Goal: Information Seeking & Learning: Learn about a topic

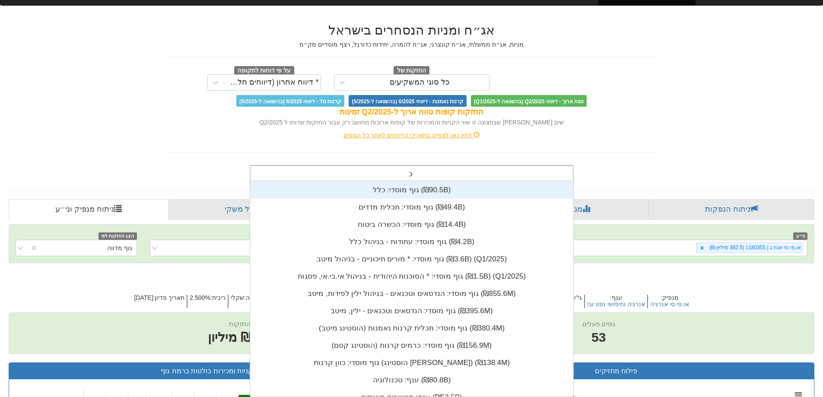
scroll to position [215, 0]
type input "כלל"
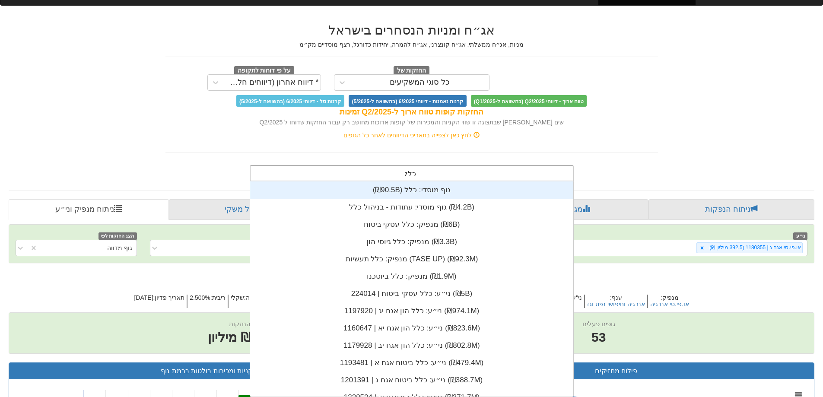
click at [396, 192] on font "גוף מוסדי: כלל ‏(₪90.5B)‎" at bounding box center [411, 190] width 78 height 8
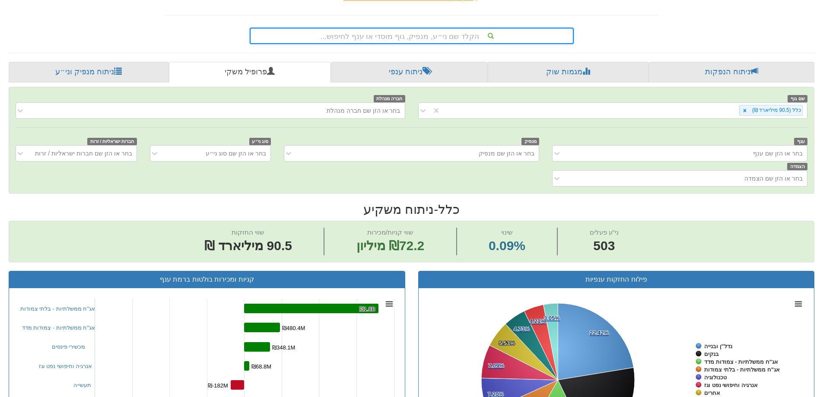
scroll to position [173, 0]
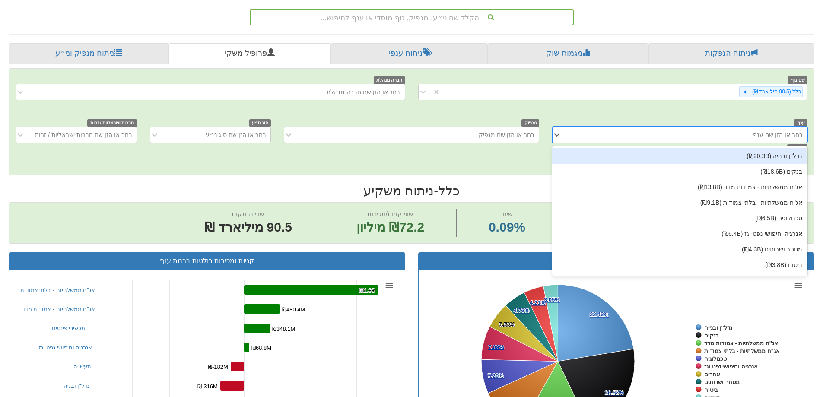
click at [615, 133] on div "בחר או הזן שם ענף" at bounding box center [686, 135] width 241 height 14
click at [623, 162] on div "נדל"ן ובנייה (₪20.3B)" at bounding box center [679, 156] width 255 height 16
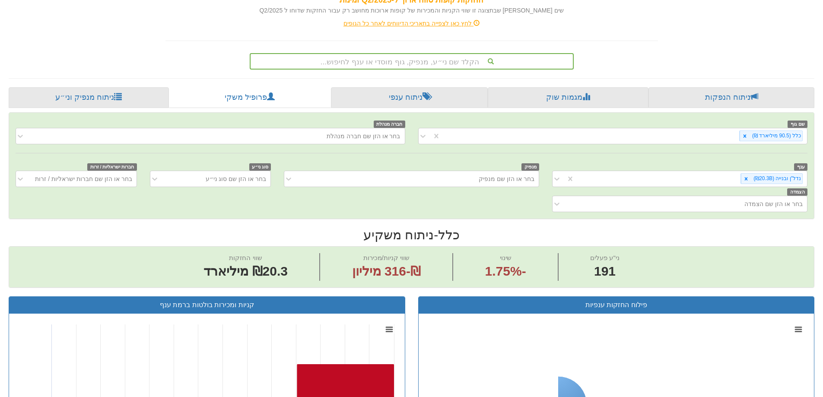
scroll to position [130, 0]
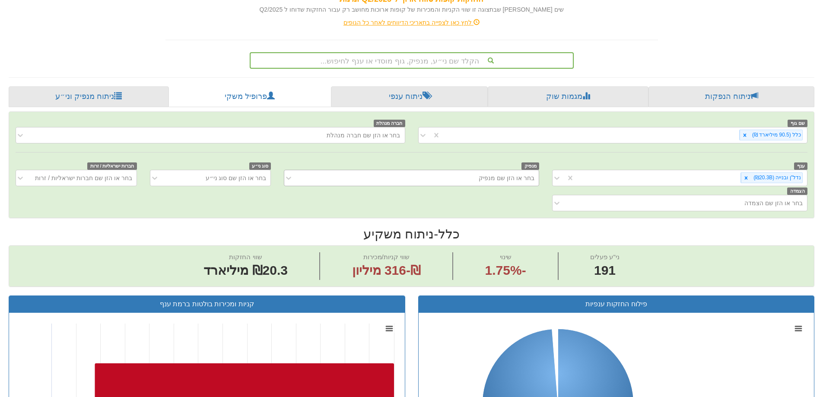
click at [448, 178] on div "בחר או הזן שם מנפיק" at bounding box center [418, 178] width 241 height 14
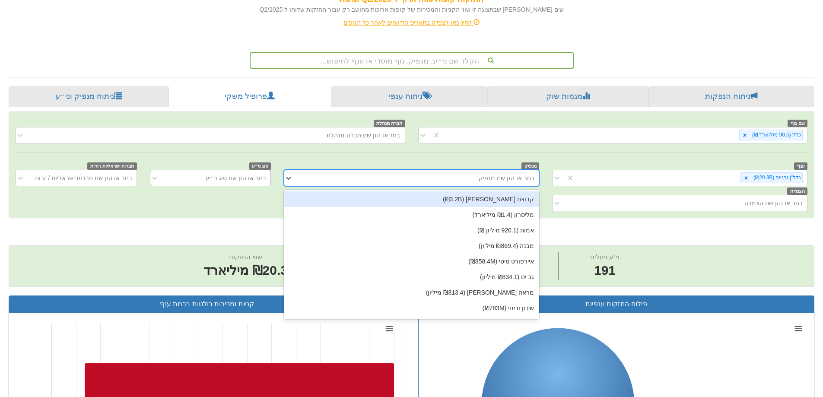
click at [225, 177] on font "בחר או הזן שם סוג ני״ע" at bounding box center [236, 177] width 60 height 7
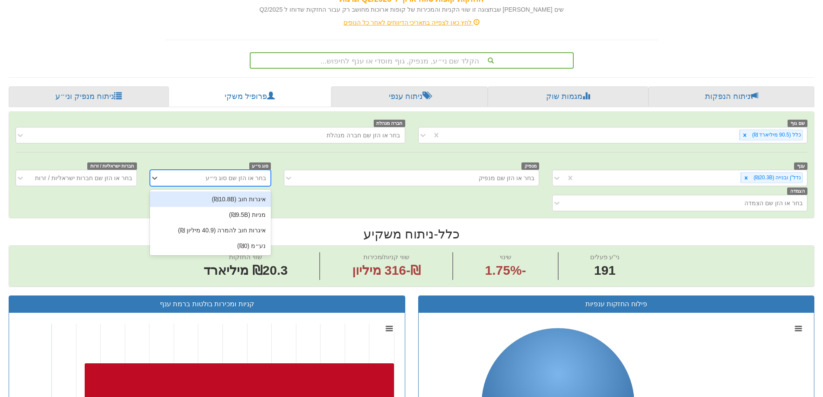
click at [232, 200] on font "איגרות חוב (₪10.8B)" at bounding box center [239, 199] width 54 height 7
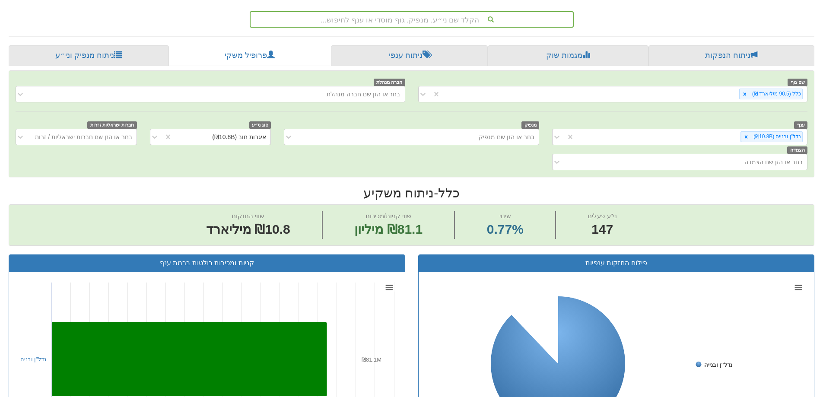
scroll to position [173, 0]
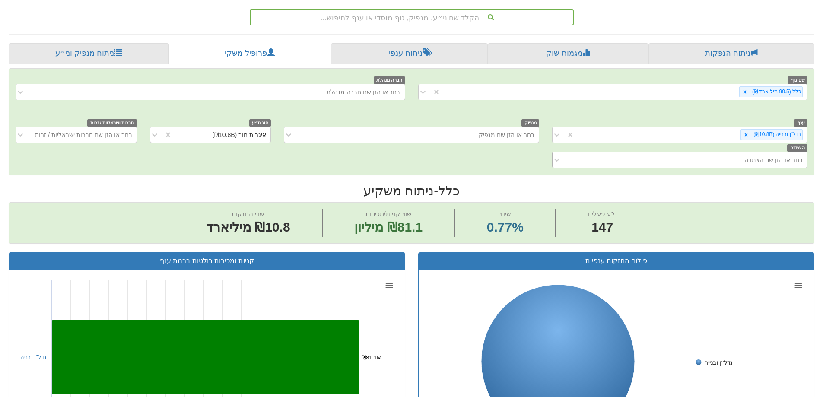
click at [675, 156] on div "בחר או הזן שם הצמדה" at bounding box center [686, 160] width 241 height 14
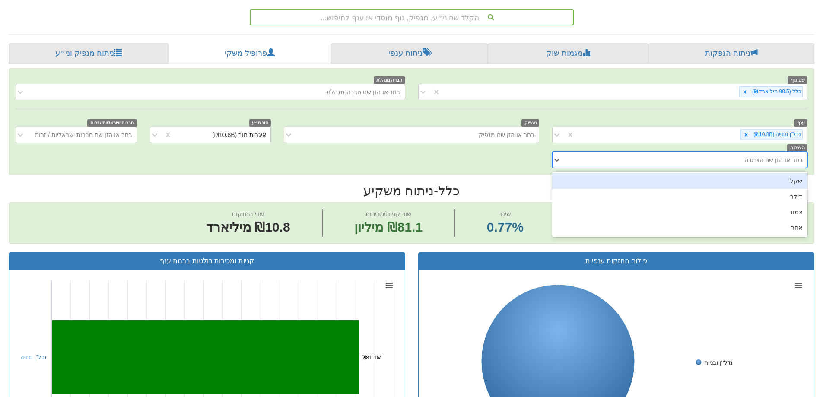
click at [675, 156] on div "בחר או הזן שם הצמדה" at bounding box center [686, 160] width 241 height 14
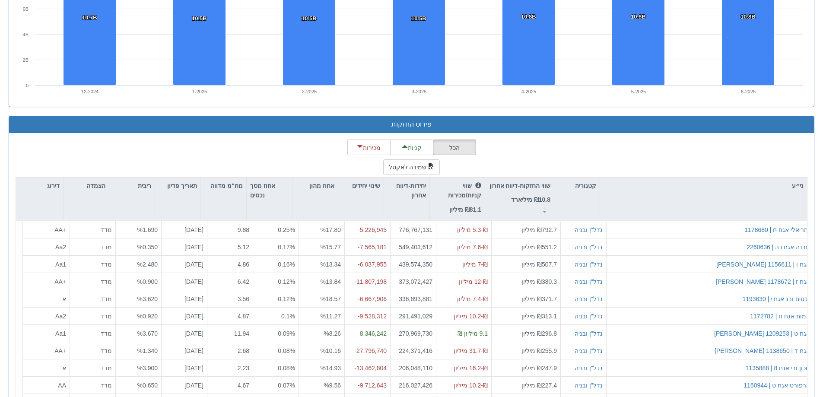
scroll to position [734, 0]
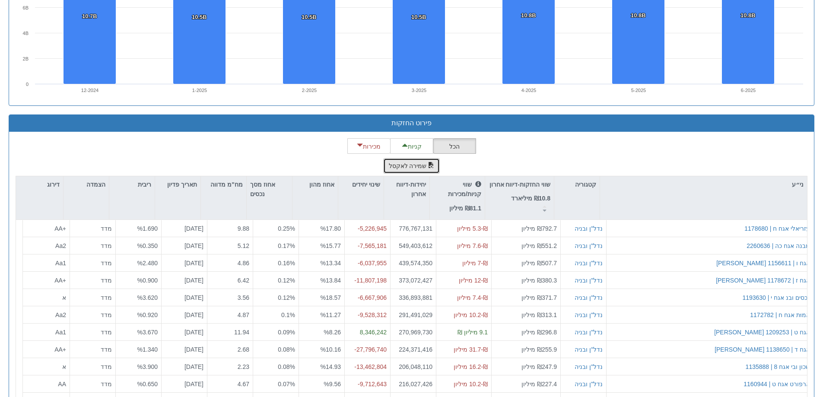
click at [412, 165] on font "שמירה לאקסל" at bounding box center [408, 166] width 38 height 7
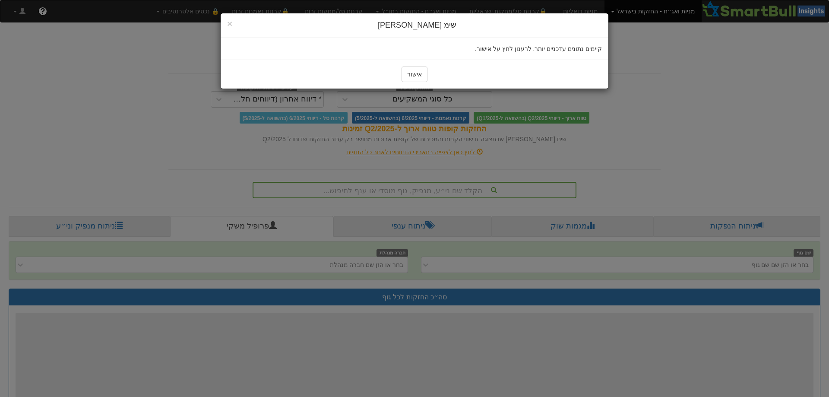
click at [414, 84] on div "אישור" at bounding box center [415, 74] width 388 height 29
click at [413, 76] on font "אישור" at bounding box center [414, 74] width 15 height 7
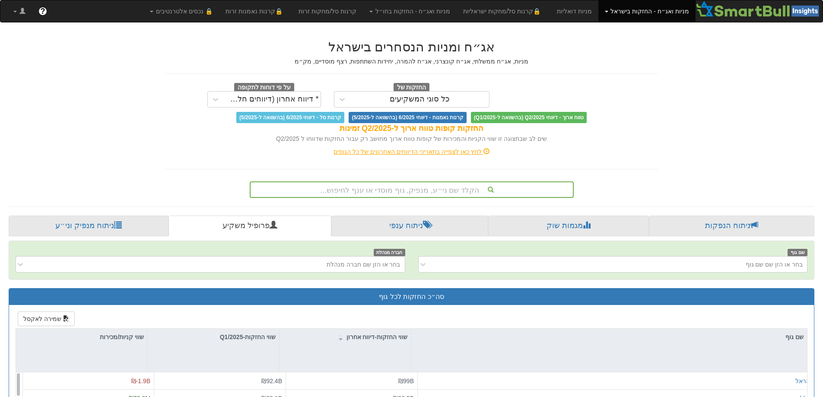
click at [417, 190] on div "הקלד שם ני״ע, מנפיק, גוף מוסדי או ענף לחיפוש..." at bounding box center [412, 189] width 324 height 16
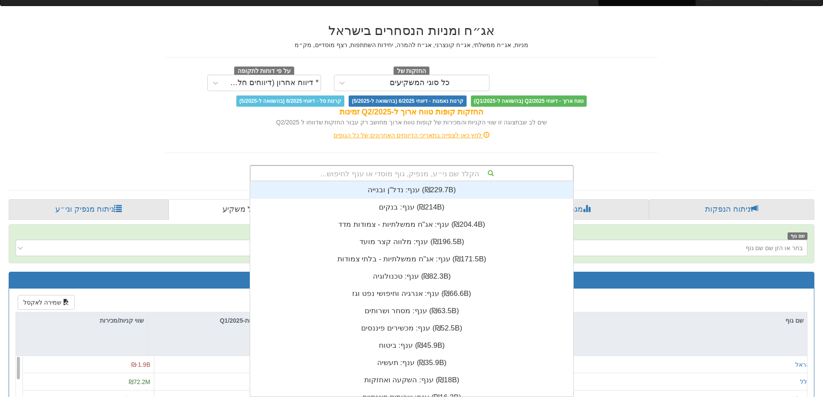
scroll to position [215, 0]
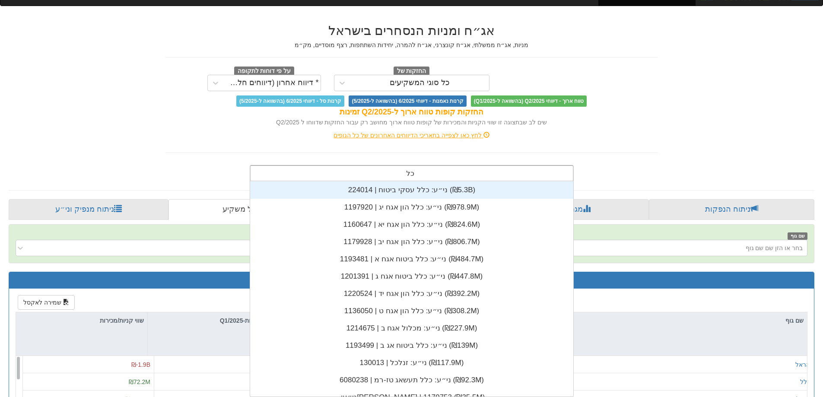
type input "כלל"
click at [417, 190] on div "ני״ע: ‏כלל עסקי ביטוח | 224014 ‎(₪5.3B)‎" at bounding box center [411, 189] width 323 height 17
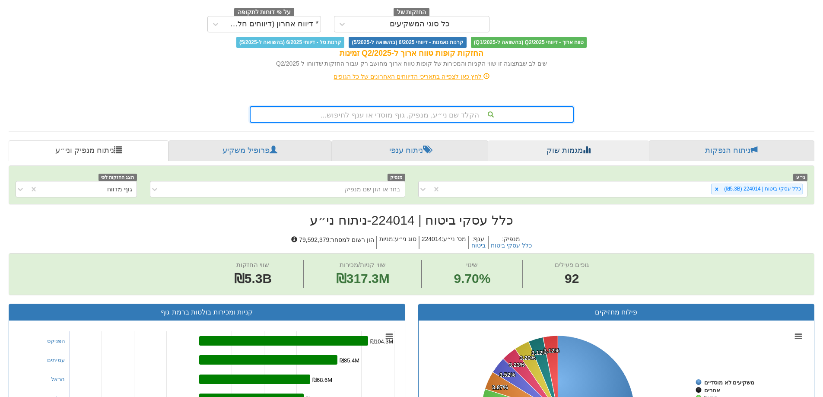
scroll to position [86, 0]
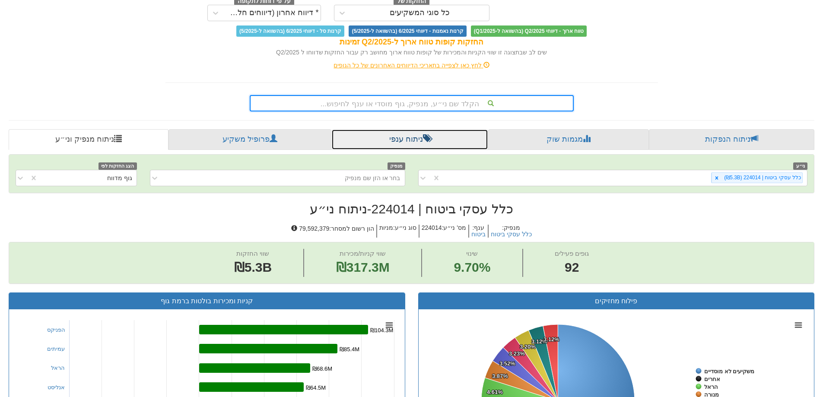
click at [459, 137] on link "ניתוח ענפי" at bounding box center [409, 139] width 157 height 21
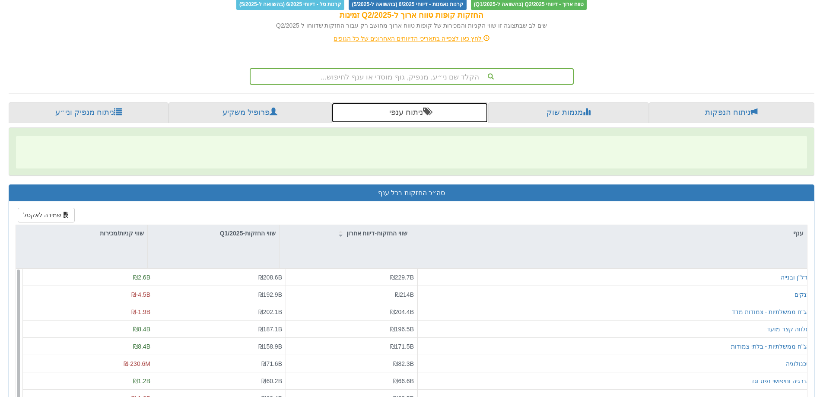
scroll to position [114, 0]
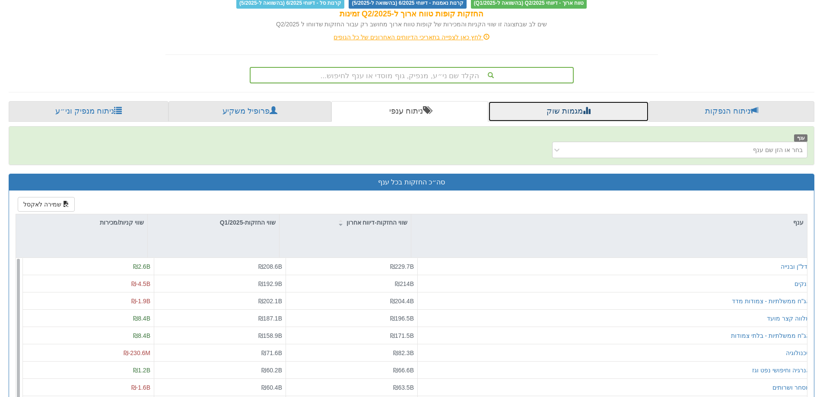
click at [574, 119] on link "מגמות שוק" at bounding box center [568, 111] width 160 height 21
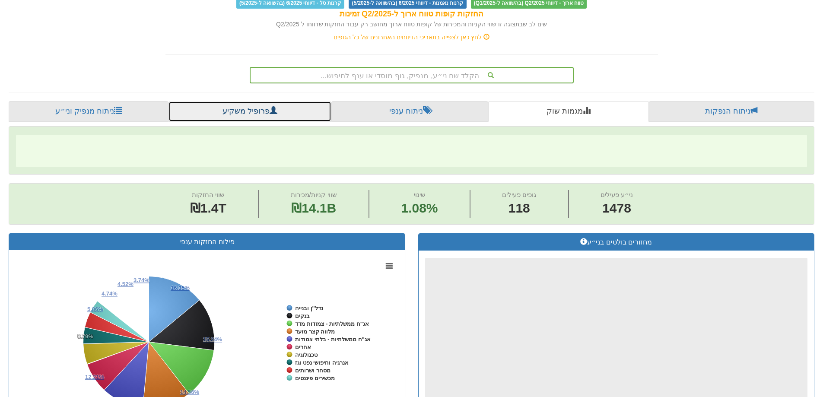
click at [253, 102] on link "פרופיל משקיע" at bounding box center [249, 111] width 162 height 21
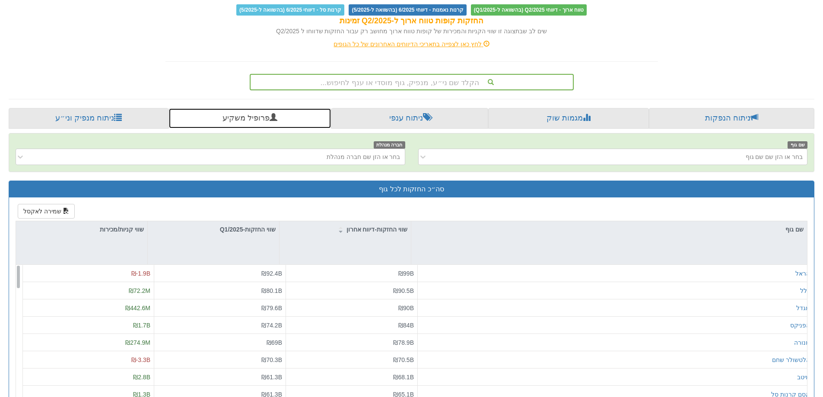
scroll to position [86, 0]
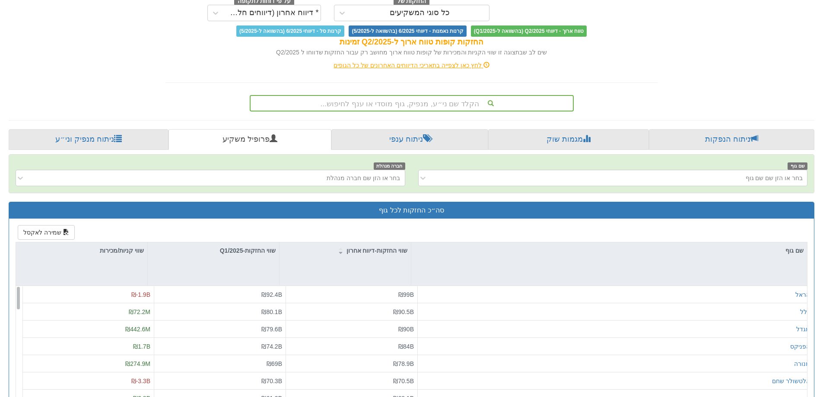
click at [118, 93] on div "אג״ח ומניות הנסחרים בישראל מניות, אג״ח ממשלתי, אג״ח קונצרני, אג״ח להמרה, יחידות…" at bounding box center [411, 231] width 819 height 572
click at [113, 131] on link "ניתוח מנפיק וני״ע" at bounding box center [89, 139] width 160 height 21
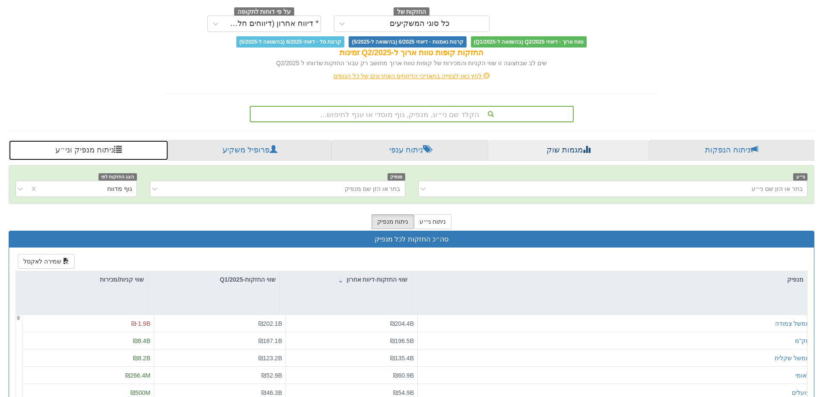
scroll to position [86, 0]
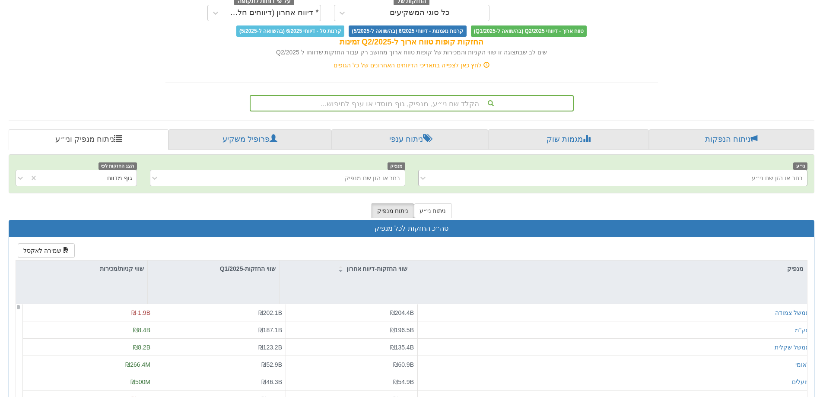
click at [479, 177] on div "בחר או הזן שם ני״ע" at bounding box center [619, 178] width 375 height 14
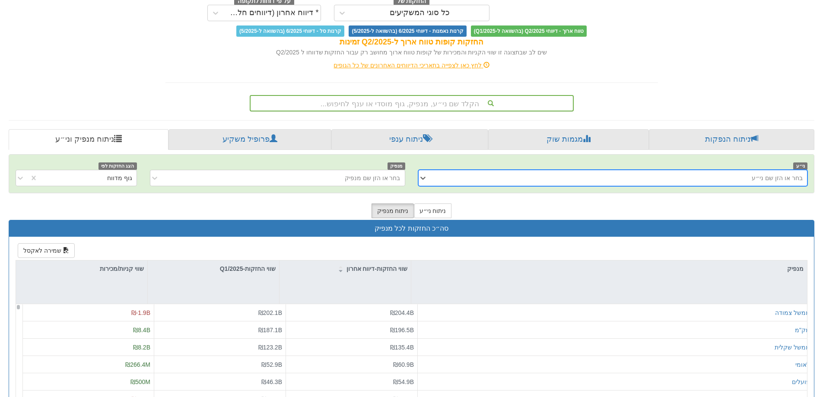
click at [479, 177] on div "בחר או הזן שם ני״ע" at bounding box center [619, 178] width 375 height 14
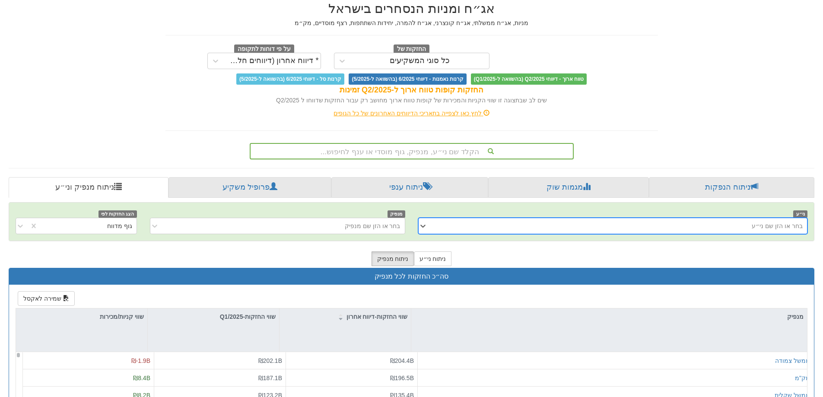
scroll to position [0, 0]
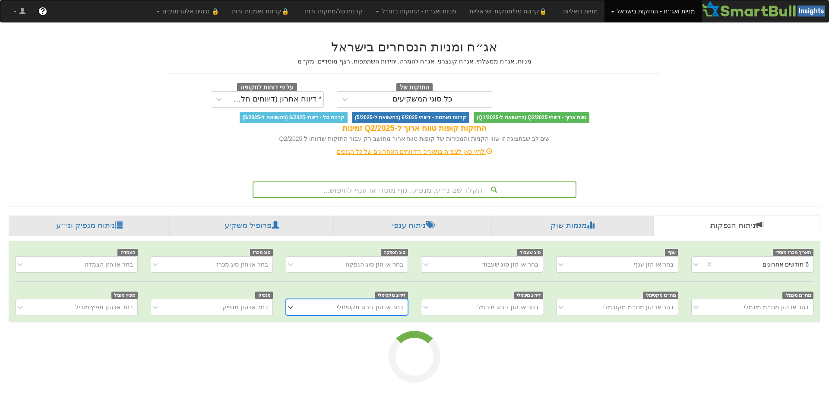
click at [418, 187] on div "הקלד שם ני״ע, מנפיק, גוף מוסדי או ענף לחיפוש..." at bounding box center [415, 189] width 322 height 15
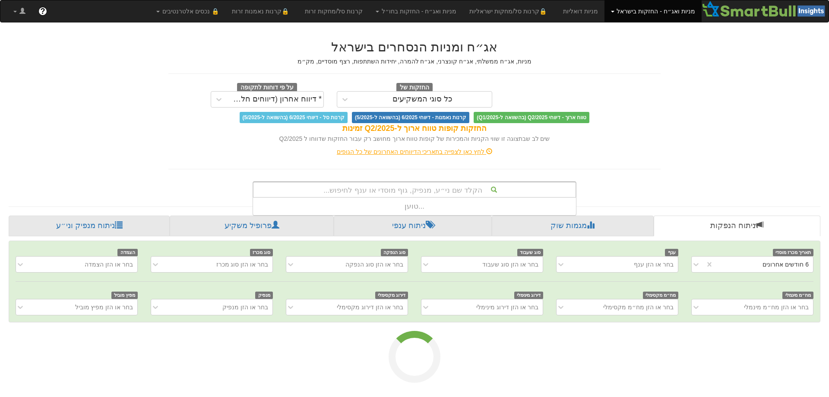
scroll to position [17, 0]
type input "כלל"
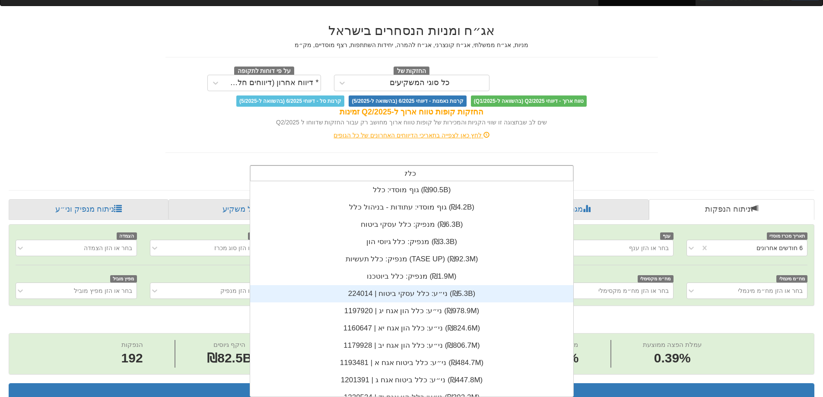
scroll to position [0, 0]
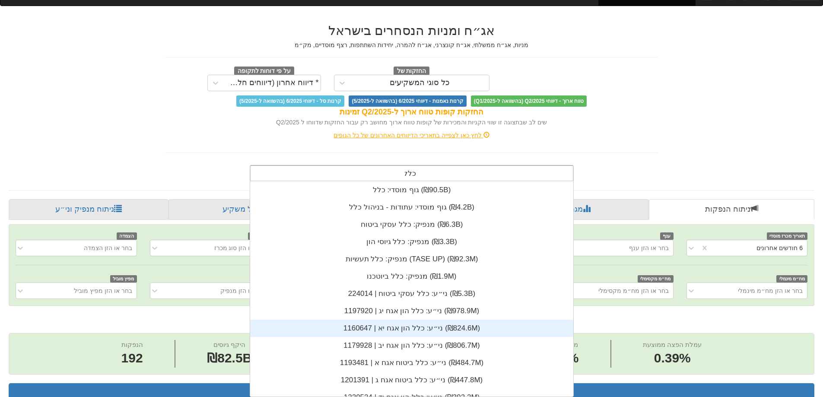
click at [394, 330] on div "ני״ע: ‏כלל הון אגח יא | 1160647 ‎(₪824.6M)‎" at bounding box center [411, 328] width 323 height 17
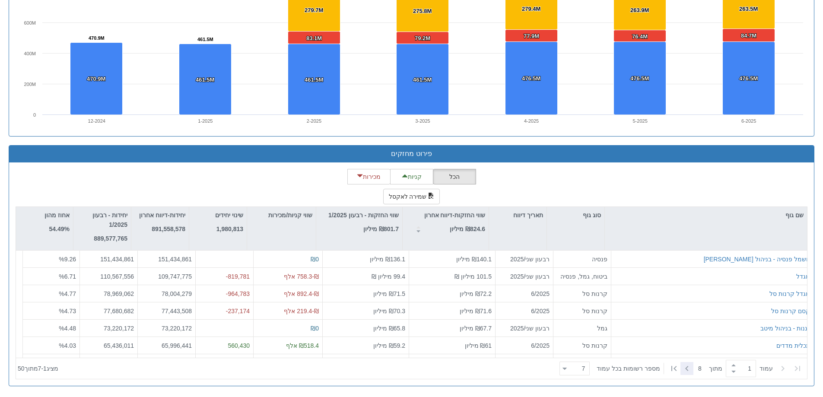
click at [687, 370] on icon at bounding box center [687, 368] width 10 height 10
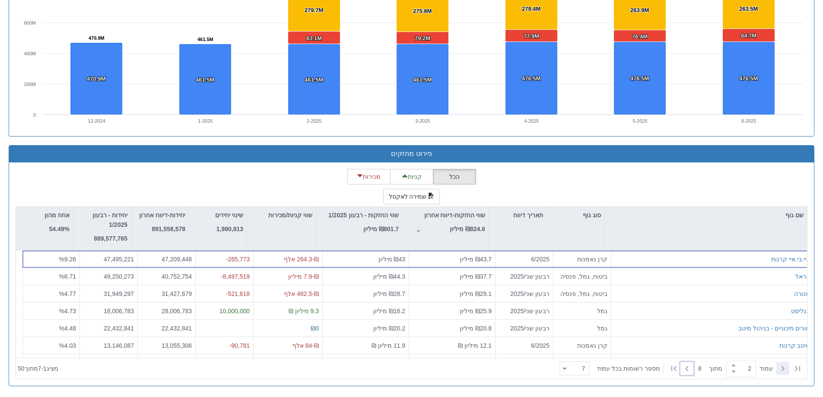
click at [781, 368] on icon at bounding box center [782, 368] width 10 height 10
type input "1"
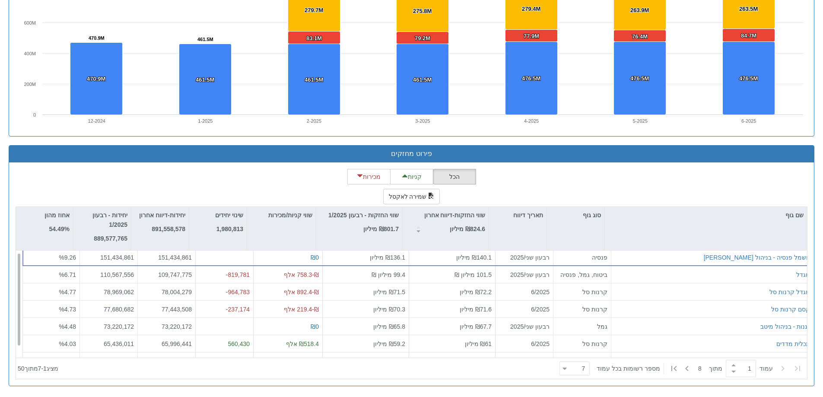
scroll to position [14, 0]
